Goal: Navigation & Orientation: Understand site structure

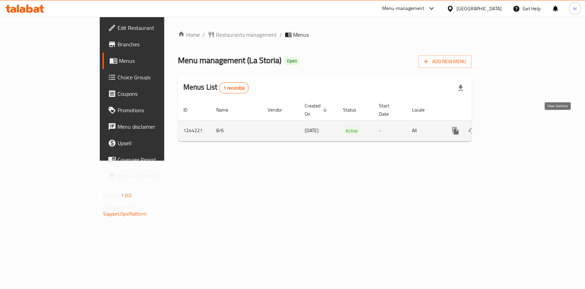
click at [513, 122] on link "enhanced table" at bounding box center [505, 130] width 16 height 16
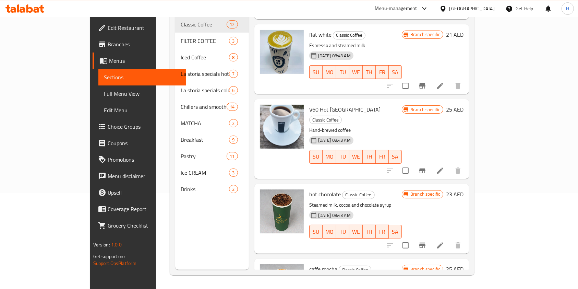
scroll to position [444, 0]
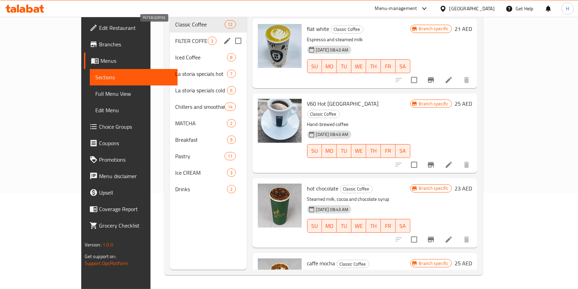
click at [170, 36] on div "FILTER COFFEE 3" at bounding box center [208, 41] width 77 height 16
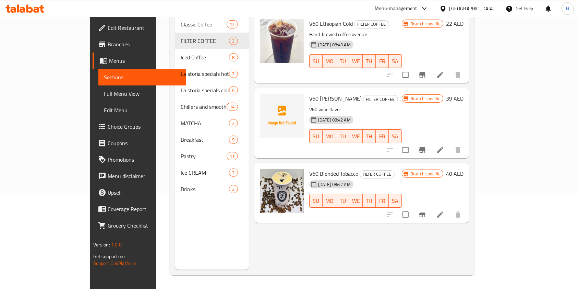
scroll to position [50, 0]
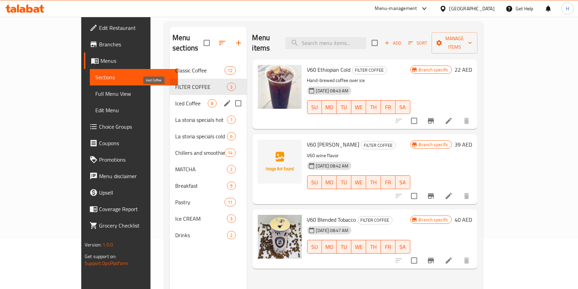
click at [175, 99] on span "Iced Coffee" at bounding box center [191, 103] width 33 height 8
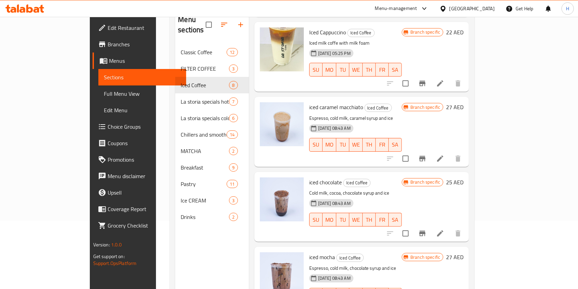
scroll to position [96, 0]
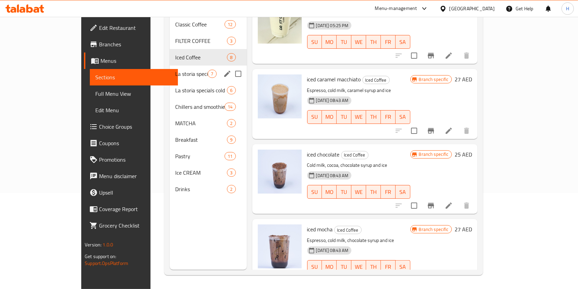
click at [187, 68] on div "La storia specials hot 7" at bounding box center [208, 73] width 77 height 16
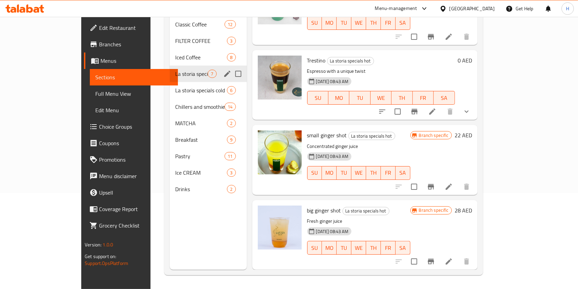
scroll to position [253, 0]
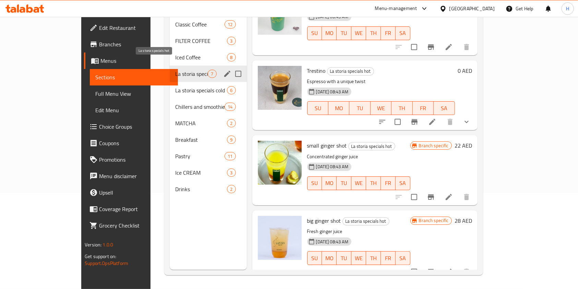
click at [178, 70] on span "La storia specials hot" at bounding box center [191, 74] width 33 height 8
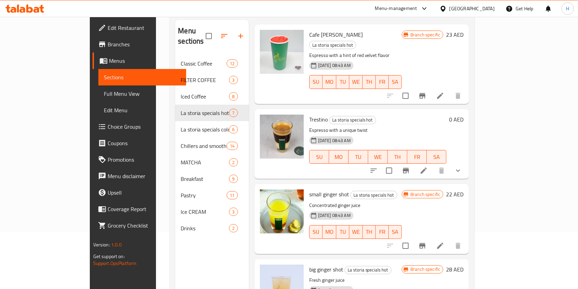
scroll to position [96, 0]
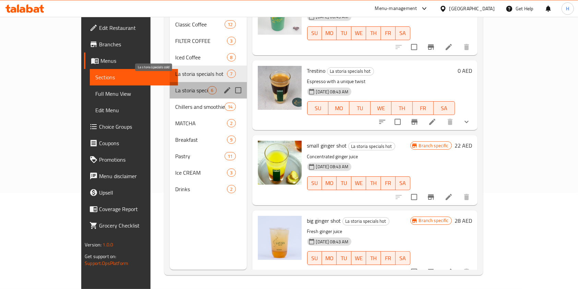
click at [175, 86] on span "La storia specials cold" at bounding box center [191, 90] width 33 height 8
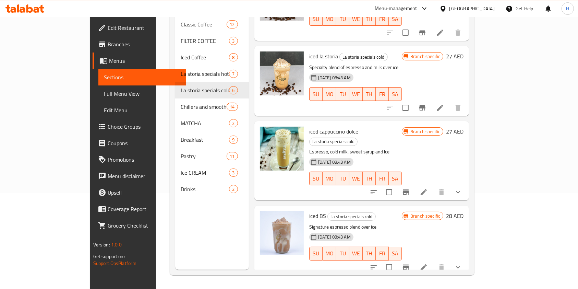
scroll to position [178, 0]
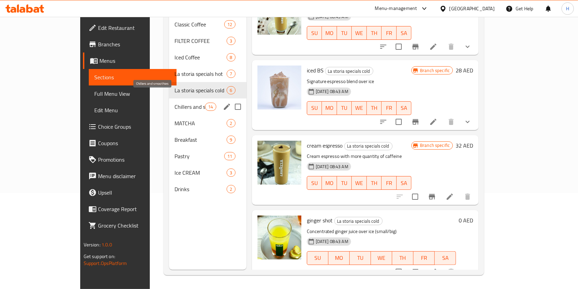
click at [174, 102] on span "Chillers and smoothies" at bounding box center [189, 106] width 31 height 8
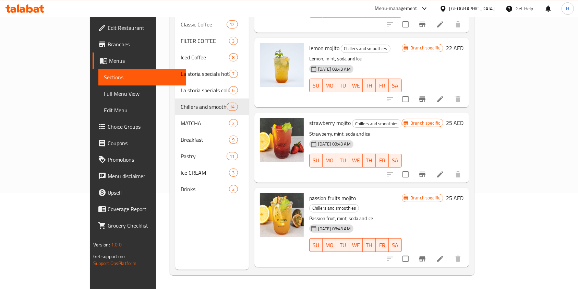
scroll to position [777, 0]
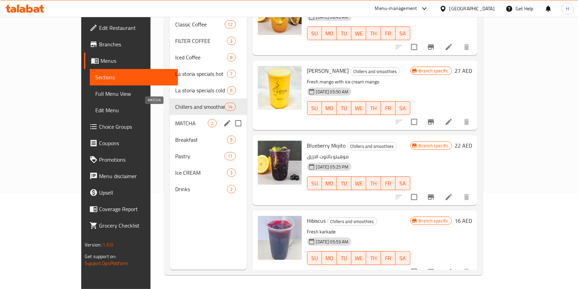
click at [175, 119] on span "MATCHA" at bounding box center [191, 123] width 33 height 8
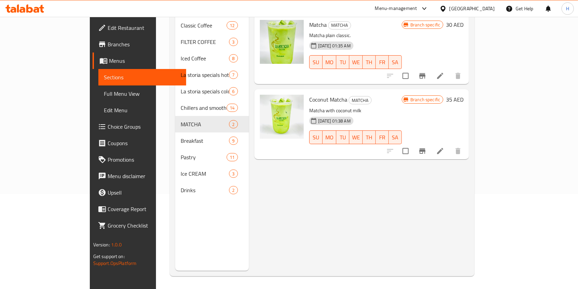
scroll to position [96, 0]
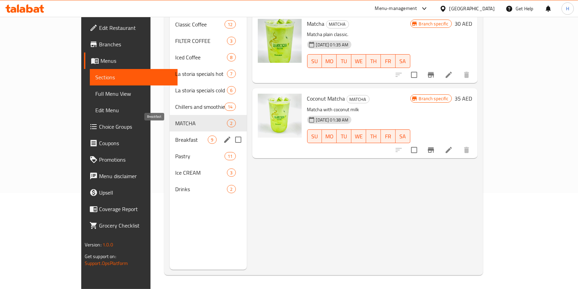
click at [175, 135] on span "Breakfast" at bounding box center [191, 139] width 33 height 8
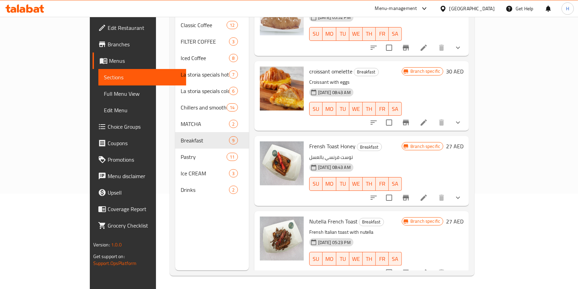
scroll to position [96, 0]
